Goal: Find specific page/section: Find specific page/section

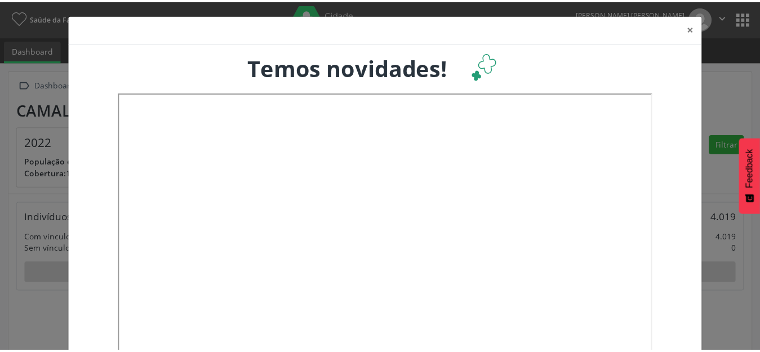
scroll to position [187, 251]
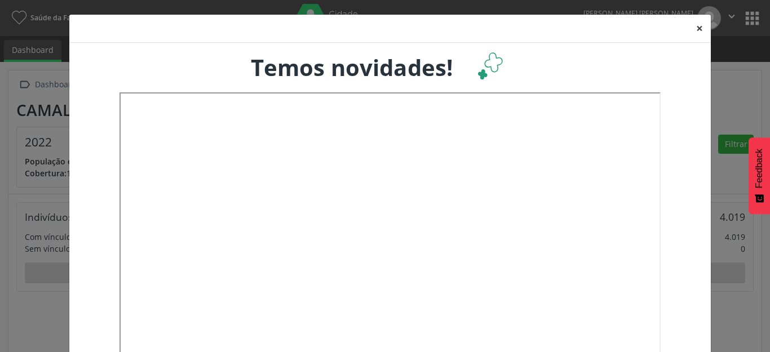
click at [693, 26] on button "×" at bounding box center [699, 29] width 23 height 28
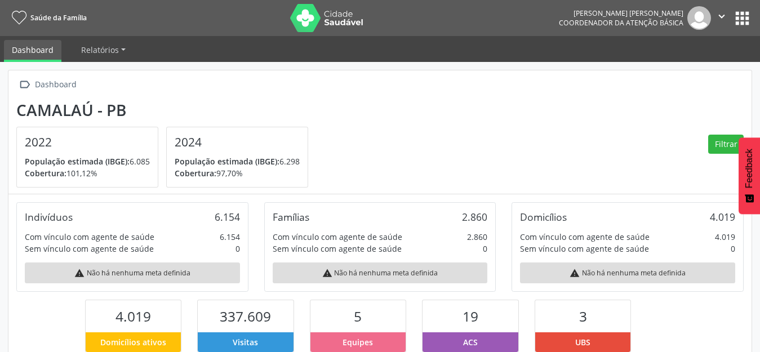
scroll to position [563166, 563105]
click at [751, 20] on button "apps" at bounding box center [742, 18] width 20 height 20
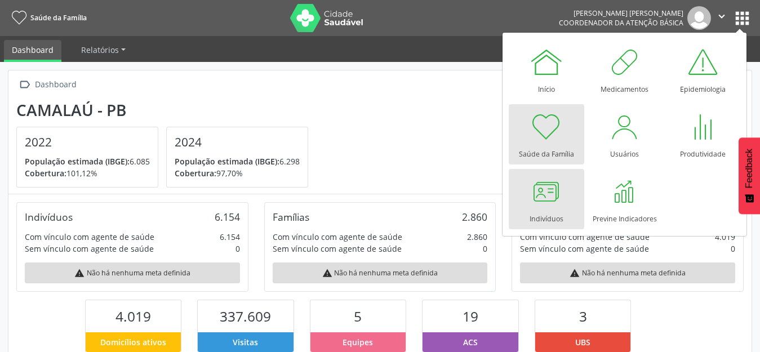
click at [540, 205] on div at bounding box center [547, 192] width 34 height 34
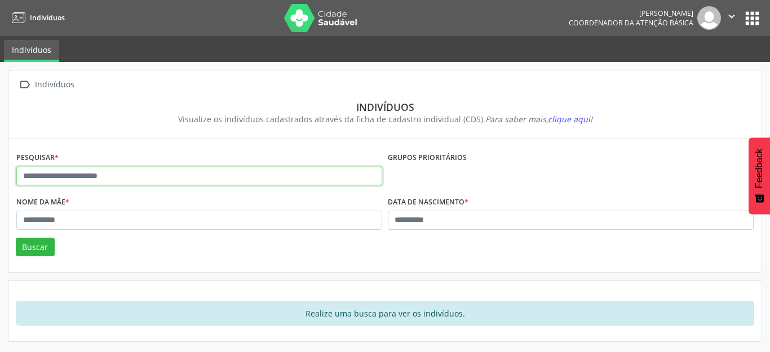
click at [86, 175] on input "text" at bounding box center [199, 176] width 366 height 19
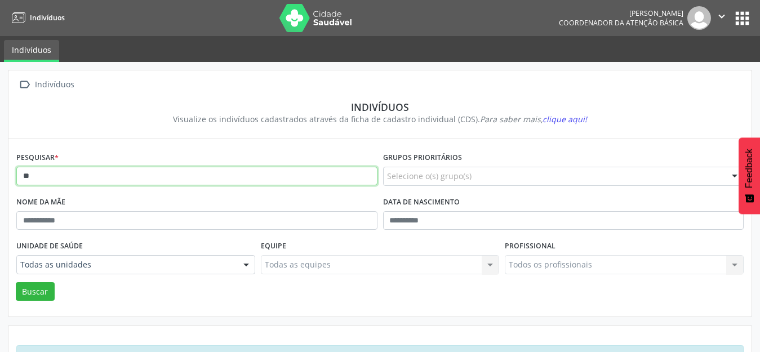
type input "**"
